Goal: Find specific page/section: Find specific page/section

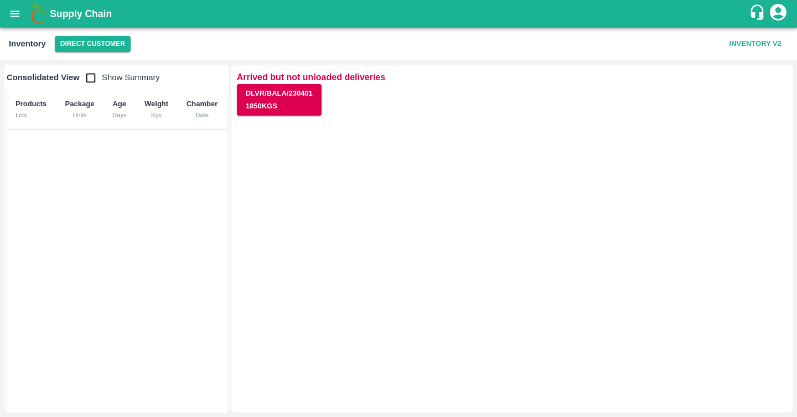
click at [13, 18] on icon "open drawer" at bounding box center [15, 14] width 12 height 12
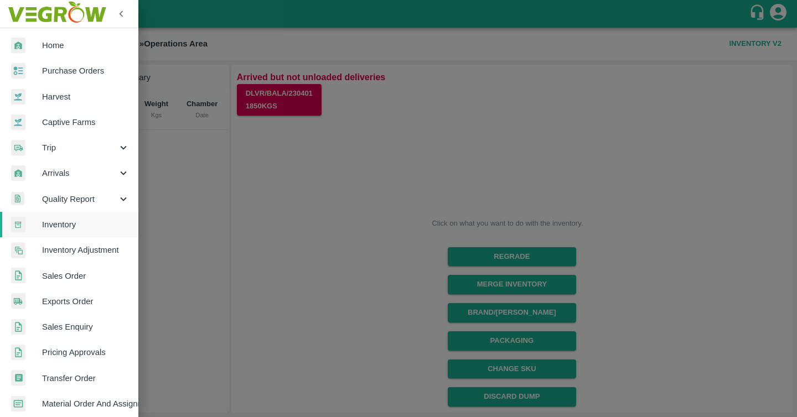
click at [201, 99] on div at bounding box center [398, 208] width 797 height 417
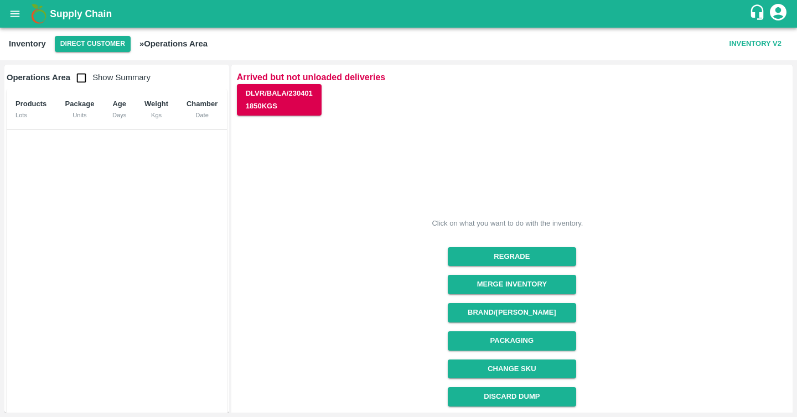
click at [9, 10] on icon "open drawer" at bounding box center [15, 14] width 12 height 12
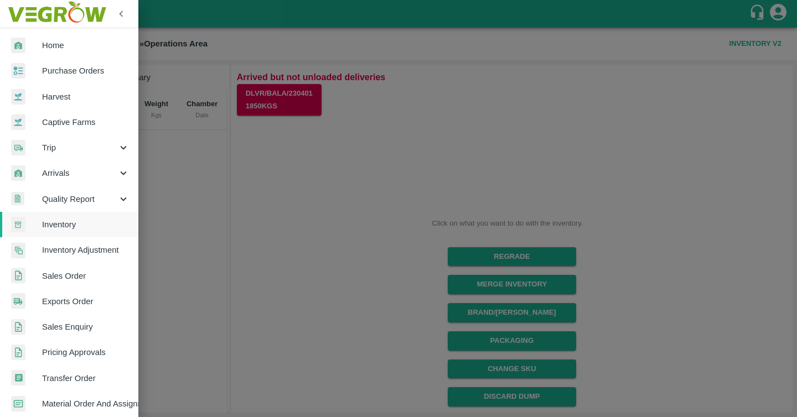
scroll to position [213, 0]
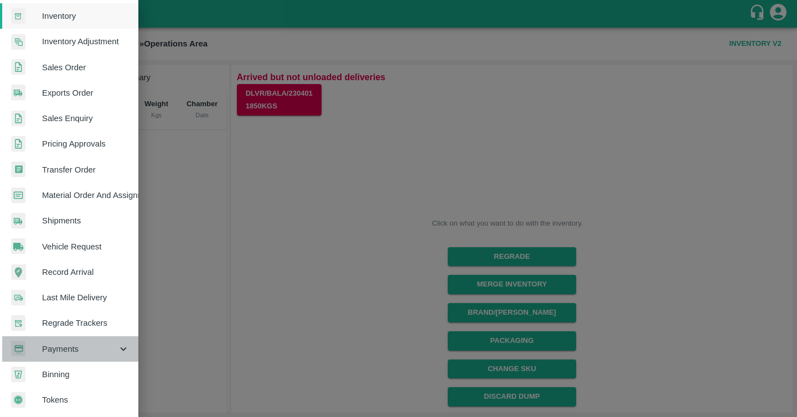
click at [78, 345] on span "Payments" at bounding box center [79, 349] width 75 height 12
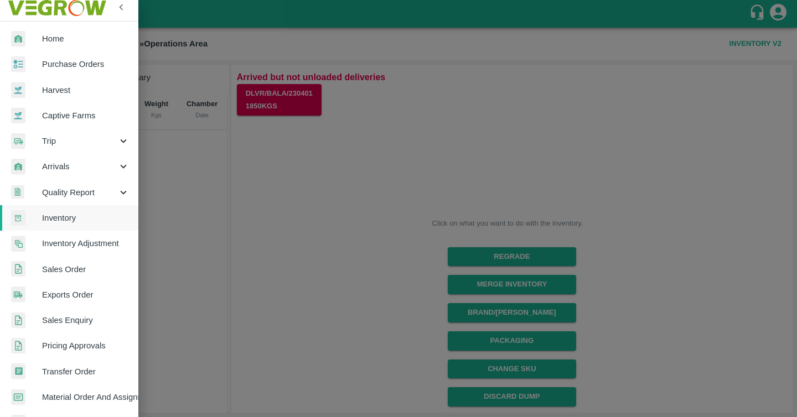
scroll to position [0, 0]
